Goal: Task Accomplishment & Management: Manage account settings

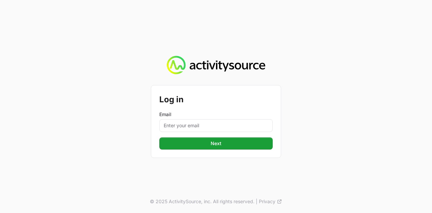
click at [200, 133] on form "Log in Email Next" at bounding box center [215, 122] width 113 height 56
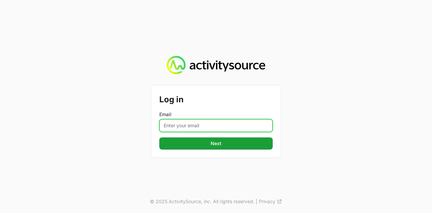
drag, startPoint x: 202, startPoint y: 125, endPoint x: 209, endPoint y: 126, distance: 7.6
click at [202, 125] on input "Email" at bounding box center [215, 125] width 113 height 13
type input "[PERSON_NAME][EMAIL_ADDRESS][DOMAIN_NAME]"
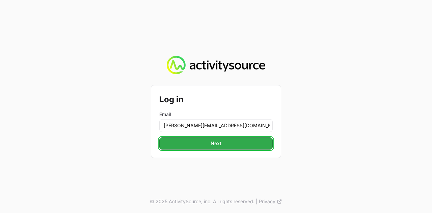
click at [230, 146] on button "Next" at bounding box center [215, 143] width 113 height 12
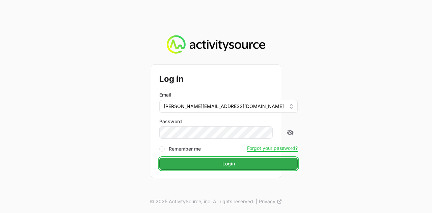
click at [206, 161] on button "Login" at bounding box center [228, 164] width 138 height 12
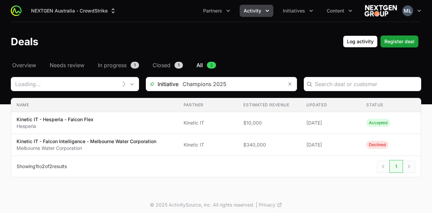
type input "Kinetic IT"
